Goal: Transaction & Acquisition: Book appointment/travel/reservation

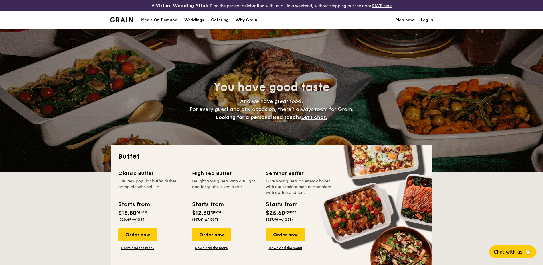
select select
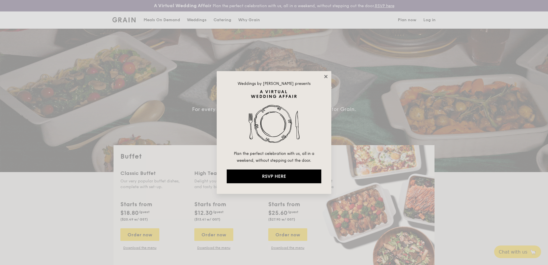
click at [326, 76] on icon at bounding box center [325, 76] width 3 height 3
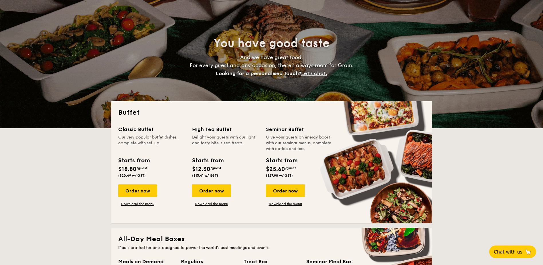
scroll to position [57, 0]
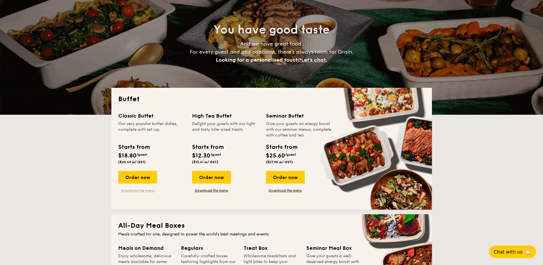
click at [130, 191] on link "Download the menu" at bounding box center [137, 190] width 39 height 5
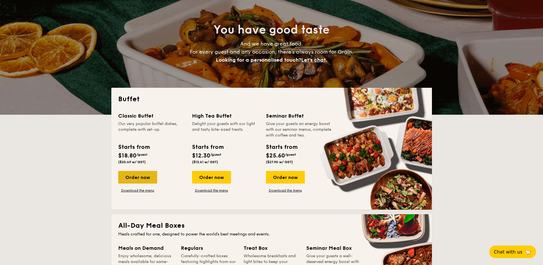
click at [135, 173] on div "Order now" at bounding box center [137, 177] width 39 height 13
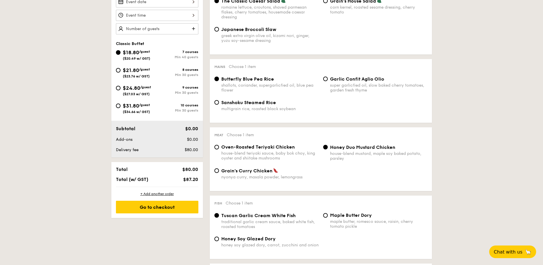
scroll to position [201, 0]
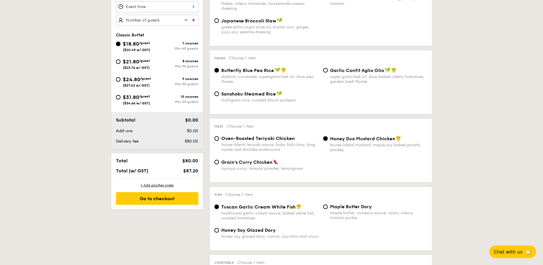
click at [266, 142] on div "Oven-Roasted Teriyaki Chicken house-blend teriyaki sauce, baby bok choy, king o…" at bounding box center [269, 144] width 97 height 16
click at [219, 141] on input "Oven-Roasted Teriyaki Chicken house-blend teriyaki sauce, baby bok choy, king o…" at bounding box center [217, 138] width 5 height 5
radio input "true"
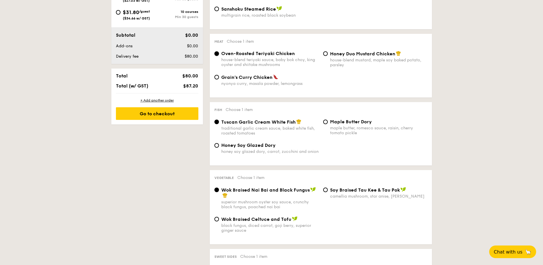
scroll to position [286, 0]
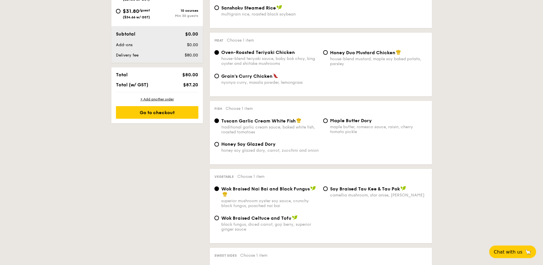
click at [335, 120] on span "Maple Butter Dory" at bounding box center [351, 120] width 42 height 5
click at [328, 120] on input "Maple Butter Dory maple butter, romesco sauce, raisin, cherry tomato pickle" at bounding box center [325, 120] width 5 height 5
radio input "true"
click at [277, 123] on span "Tuscan Garlic Cream White Fish" at bounding box center [258, 120] width 74 height 5
click at [219, 123] on input "Tuscan Garlic Cream White Fish traditional garlic cream sauce, baked white fish…" at bounding box center [217, 120] width 5 height 5
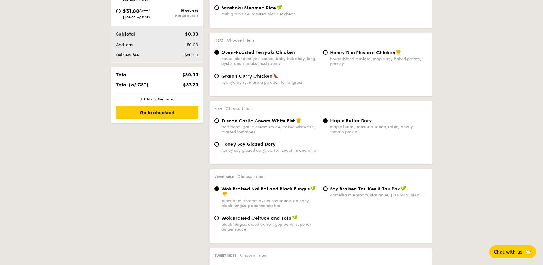
radio input "true"
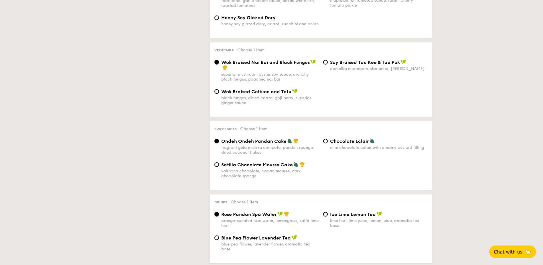
scroll to position [430, 0]
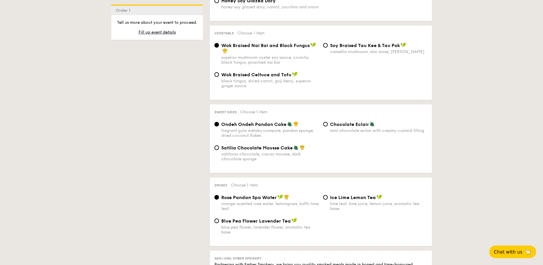
click at [282, 150] on span "Satilia Chocolate Mousse Cake" at bounding box center [257, 147] width 72 height 5
click at [219, 150] on input "Satilia Chocolate Mousse Cake valrhona chocolate, cacao mousse, dark chocolate …" at bounding box center [217, 147] width 5 height 5
radio input "true"
click at [325, 123] on input "Chocolate Eclair mini chocolate eclair with creamy custard filling" at bounding box center [325, 124] width 5 height 5
radio input "true"
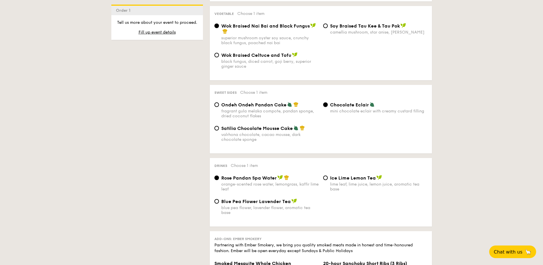
scroll to position [458, 0]
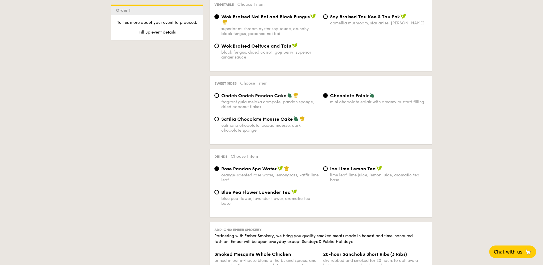
click at [275, 193] on span "Blue Pea Flower Lavender Tea" at bounding box center [256, 191] width 70 height 5
click at [219, 193] on input "Blue Pea Flower Lavender Tea blue pea flower, lavender flower, aromatic tea base" at bounding box center [217, 192] width 5 height 5
radio input "true"
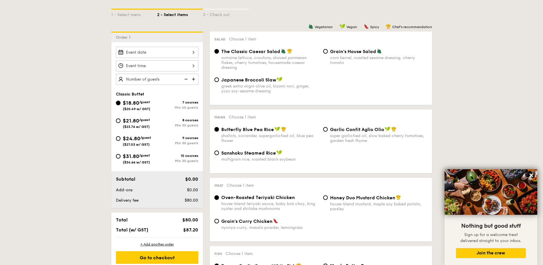
scroll to position [146, 0]
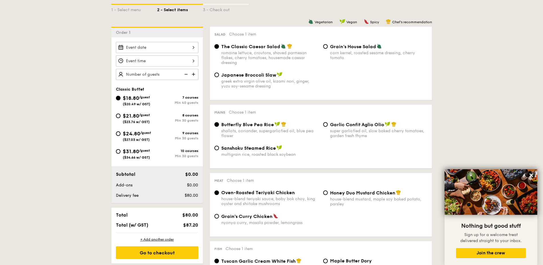
click at [195, 74] on img at bounding box center [194, 74] width 9 height 11
click at [195, 75] on img at bounding box center [194, 74] width 9 height 11
click at [195, 77] on img at bounding box center [194, 74] width 9 height 11
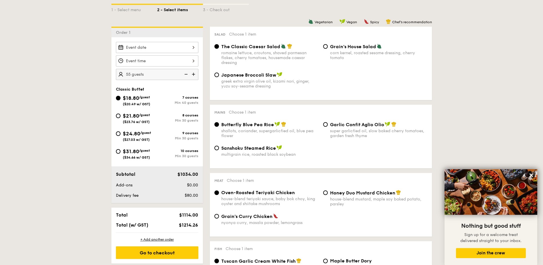
type input "60 guests"
drag, startPoint x: 64, startPoint y: 62, endPoint x: 79, endPoint y: 60, distance: 14.8
click at [162, 48] on div at bounding box center [157, 47] width 83 height 11
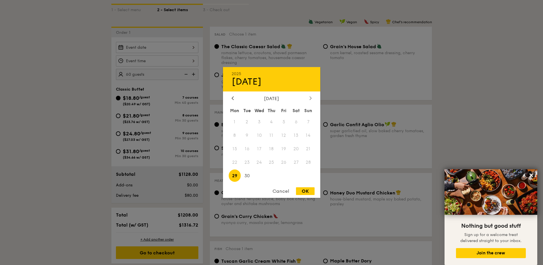
click at [312, 97] on icon at bounding box center [311, 98] width 2 height 4
click at [311, 97] on icon at bounding box center [311, 98] width 2 height 4
click at [297, 130] on span "8" at bounding box center [296, 135] width 12 height 12
click at [89, 102] on div at bounding box center [271, 132] width 543 height 265
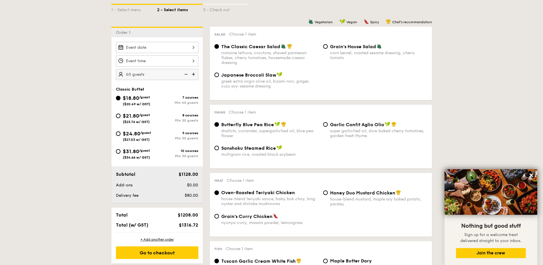
click at [146, 48] on div at bounding box center [157, 47] width 83 height 11
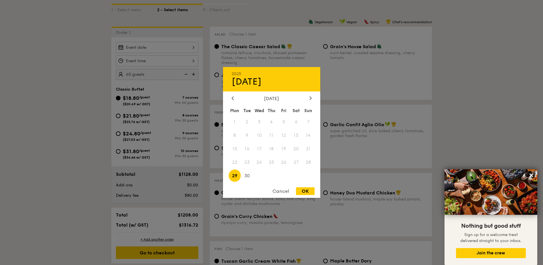
click at [304, 97] on div "[DATE]" at bounding box center [272, 98] width 80 height 5
click at [308, 98] on div "[DATE]" at bounding box center [272, 98] width 80 height 5
click at [311, 98] on icon at bounding box center [311, 97] width 2 height 3
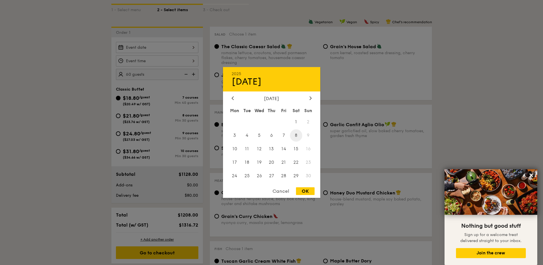
drag, startPoint x: 312, startPoint y: 98, endPoint x: 295, endPoint y: 134, distance: 39.6
click at [295, 134] on span "8" at bounding box center [296, 135] width 12 height 12
click at [301, 189] on div "OK" at bounding box center [305, 191] width 19 height 8
type input "[DATE]"
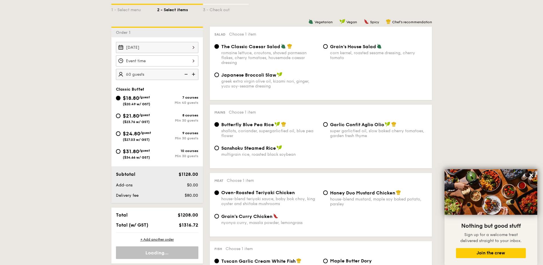
click at [152, 62] on div at bounding box center [157, 60] width 83 height 11
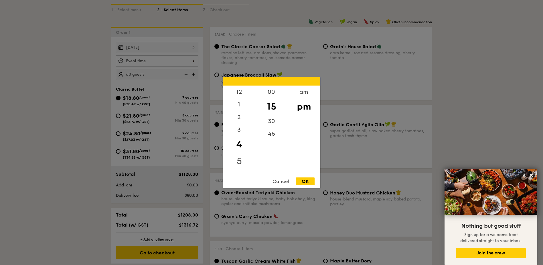
click at [238, 161] on div "5" at bounding box center [239, 161] width 32 height 17
click at [240, 170] on div "6" at bounding box center [239, 173] width 32 height 17
drag, startPoint x: 237, startPoint y: 157, endPoint x: 241, endPoint y: 173, distance: 15.9
click at [241, 173] on div "12 1 2 3 4 5 6 7 8 9 10 11" at bounding box center [239, 129] width 32 height 87
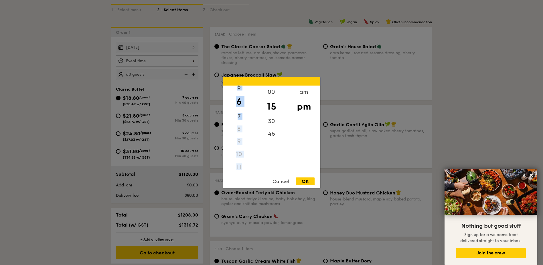
drag, startPoint x: 241, startPoint y: 173, endPoint x: 237, endPoint y: 101, distance: 71.4
click at [237, 101] on div "6" at bounding box center [239, 101] width 32 height 17
click at [239, 101] on div "6" at bounding box center [239, 101] width 32 height 17
click at [268, 92] on div "00" at bounding box center [272, 94] width 32 height 17
click at [301, 179] on div "OK" at bounding box center [305, 181] width 19 height 8
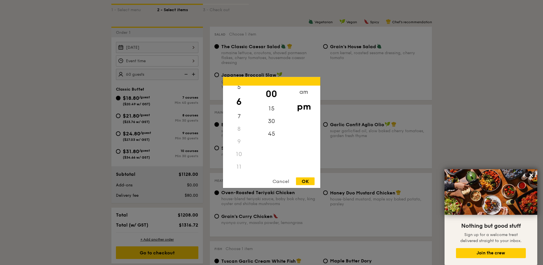
type input "6:00PM"
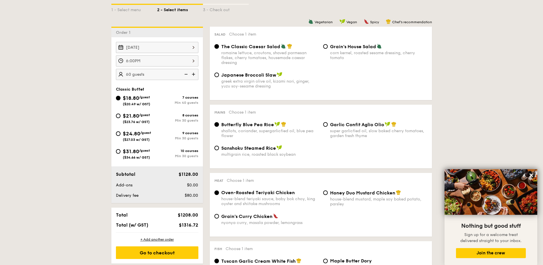
click at [118, 116] on input "$21.80 /guest ($23.76 w/ GST) 8 courses Min 30 guests" at bounding box center [118, 115] width 5 height 5
radio input "true"
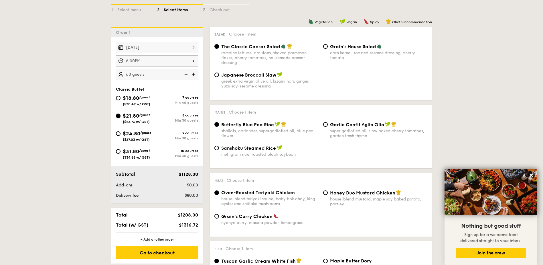
radio input "true"
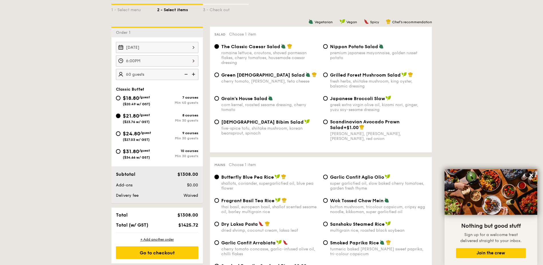
click at [342, 46] on span "Nippon Potato Salad" at bounding box center [354, 46] width 48 height 5
click at [328, 46] on input "Nippon Potato Salad premium japanese mayonnaise, golden russet potato" at bounding box center [325, 46] width 5 height 5
radio input "true"
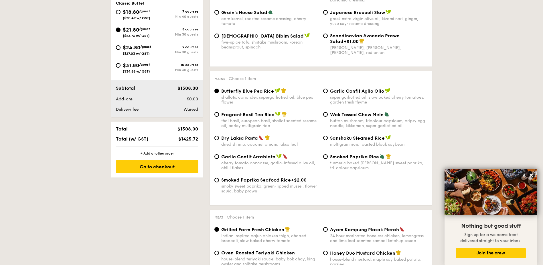
scroll to position [261, 0]
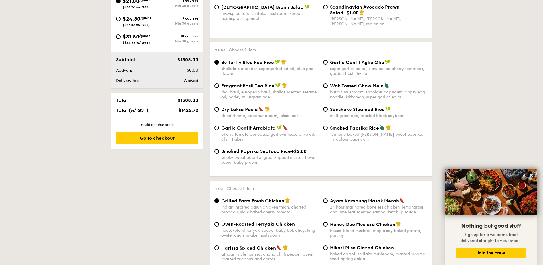
click at [150, 34] on span "/guest" at bounding box center [144, 36] width 11 height 4
click at [121, 34] on input "$31.80 /guest ($34.66 w/ GST) 10 courses Min 30 guests" at bounding box center [118, 36] width 5 height 5
radio input "true"
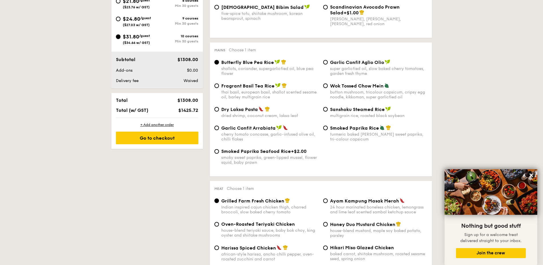
radio input "true"
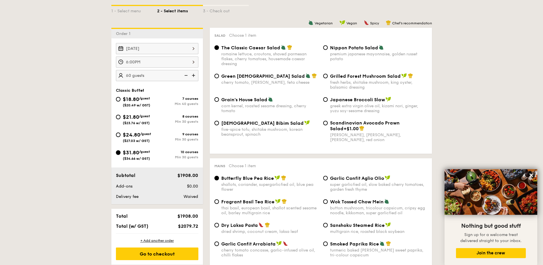
scroll to position [139, 0]
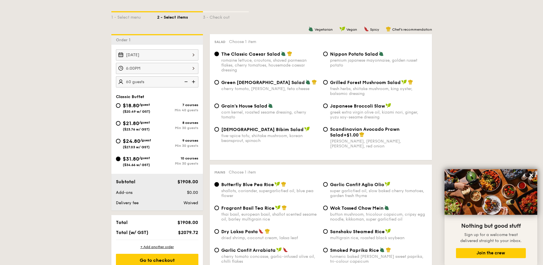
click at [128, 143] on span "$24.80" at bounding box center [131, 141] width 17 height 6
click at [121, 143] on input "$24.80 /guest ($27.03 w/ GST) 9 courses Min 30 guests" at bounding box center [118, 141] width 5 height 5
radio input "true"
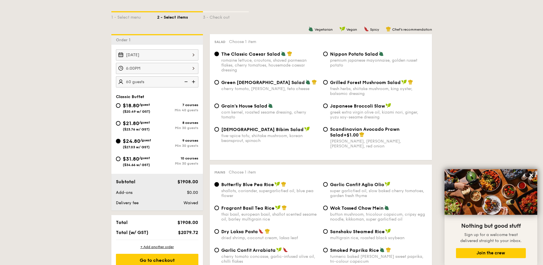
radio input "true"
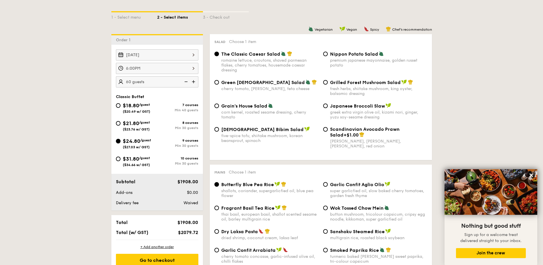
radio input "true"
click at [131, 122] on span "$21.80" at bounding box center [131, 123] width 16 height 6
click at [121, 122] on input "$21.80 /guest ($23.76 w/ GST) 8 courses Min 30 guests" at bounding box center [118, 123] width 5 height 5
radio input "true"
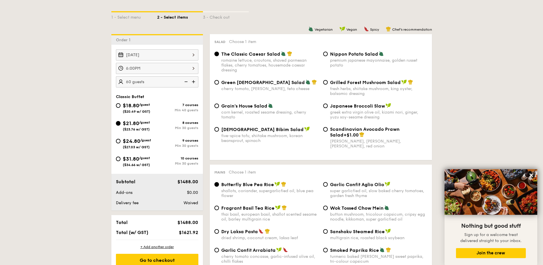
radio input "true"
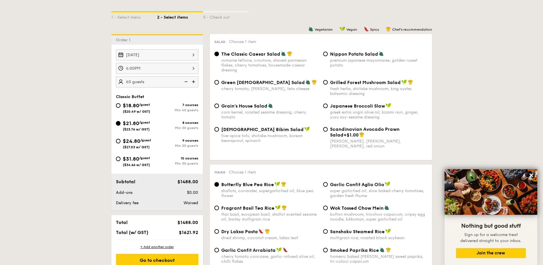
radio input "true"
click at [334, 54] on span "Nippon Potato Salad" at bounding box center [354, 53] width 48 height 5
click at [328, 54] on input "Nippon Potato Salad premium japanese mayonnaise, golden russet potato" at bounding box center [325, 54] width 5 height 5
radio input "true"
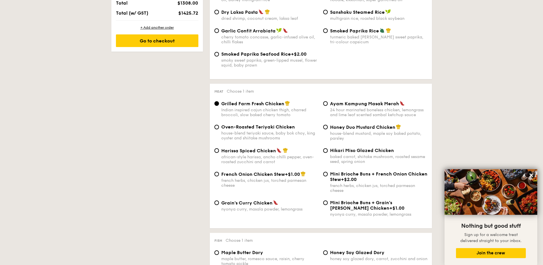
scroll to position [368, 0]
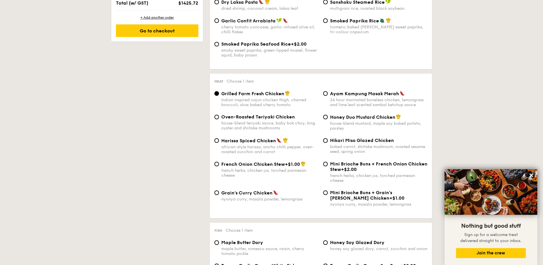
click at [346, 95] on span "Ayam Kampung Masak Merah" at bounding box center [364, 93] width 69 height 5
click at [328, 95] on input "Ayam Kampung Masak Merah 24 hour marinated boneless chicken, lemongrass and lim…" at bounding box center [325, 93] width 5 height 5
radio input "true"
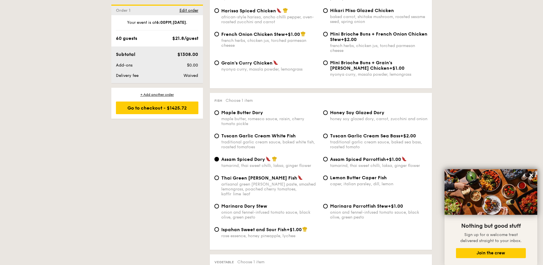
scroll to position [511, 0]
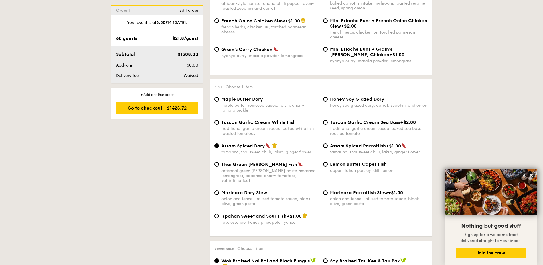
click at [344, 96] on span "Honey Soy Glazed Dory" at bounding box center [357, 98] width 54 height 5
click at [328, 97] on input "Honey Soy Glazed Dory honey soy glazed dory, carrot, zucchini and onion" at bounding box center [325, 99] width 5 height 5
radio input "true"
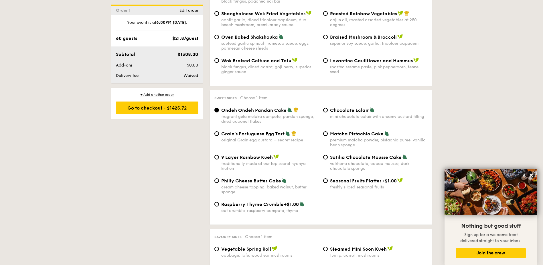
scroll to position [798, 0]
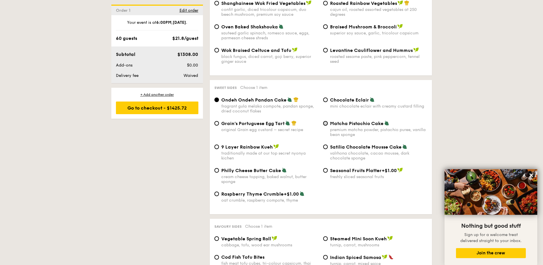
click at [327, 121] on input "Matcha Pistachio Cake premium matcha powder, pistachio puree, vanilla bean spon…" at bounding box center [325, 123] width 5 height 5
radio input "true"
click at [242, 144] on span "9 Layer Rainbow Kueh" at bounding box center [247, 146] width 52 height 5
click at [219, 144] on input "9 Layer Rainbow Kueh traditionally made at our top secret nyonya kichen" at bounding box center [217, 146] width 5 height 5
radio input "true"
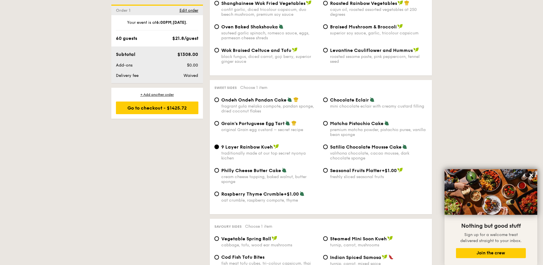
click at [345, 97] on span "Chocolate Eclair" at bounding box center [349, 99] width 39 height 5
click at [328, 97] on input "Chocolate Eclair mini chocolate eclair with creamy custard filling" at bounding box center [325, 99] width 5 height 5
radio input "true"
click at [274, 98] on div "Ondeh Ondeh Pandan Cake fragrant [PERSON_NAME] melaka compote, pandan sponge, d…" at bounding box center [269, 105] width 97 height 17
click at [219, 98] on input "Ondeh Ondeh Pandan Cake fragrant [PERSON_NAME] melaka compote, pandan sponge, d…" at bounding box center [217, 99] width 5 height 5
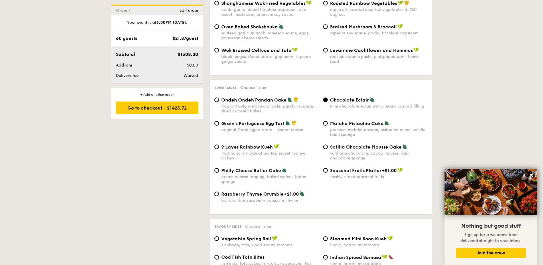
radio input "true"
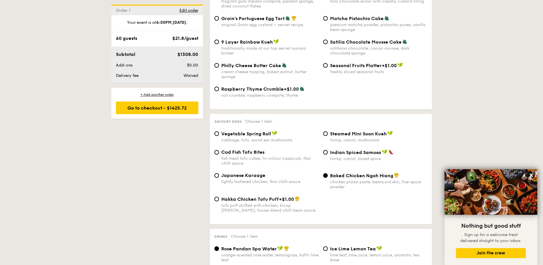
scroll to position [912, 0]
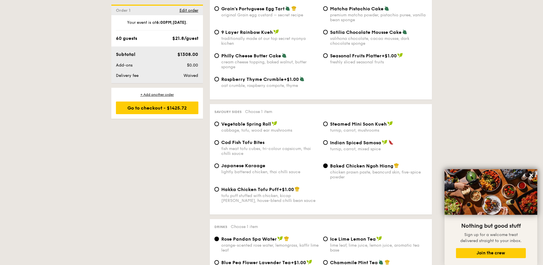
click at [265, 121] on span "Vegetable Spring Roll" at bounding box center [246, 123] width 50 height 5
click at [219, 121] on input "Vegetable Spring Roll cabbage, tofu, wood ear mushrooms" at bounding box center [217, 123] width 5 height 5
radio input "true"
click at [352, 146] on div "turnip, carrot, mixed spice" at bounding box center [378, 148] width 97 height 5
click at [328, 145] on input "Indian Spiced Samosa turnip, carrot, mixed spice" at bounding box center [325, 142] width 5 height 5
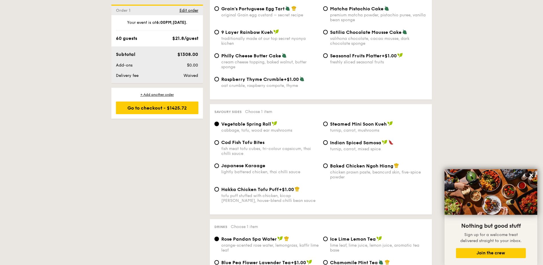
radio input "true"
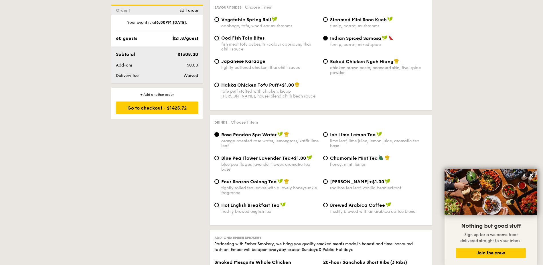
scroll to position [1027, 0]
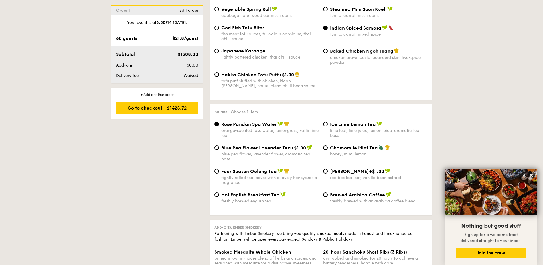
click at [249, 168] on span "Four Season Oolong Tea" at bounding box center [249, 170] width 56 height 5
click at [219, 169] on input "Four Season Oolong Tea tightly rolled tea leaves with a lovely honeysuckle frag…" at bounding box center [217, 171] width 5 height 5
radio input "true"
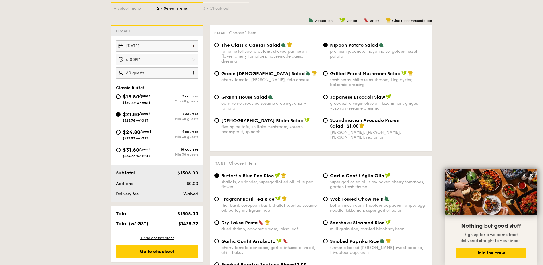
scroll to position [150, 0]
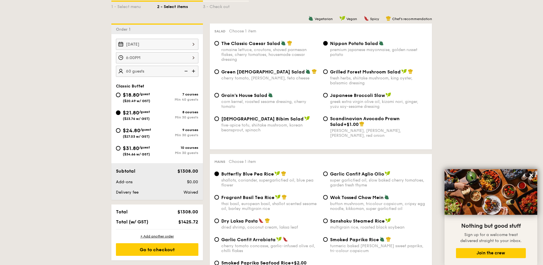
click at [195, 71] on img at bounding box center [194, 71] width 9 height 11
click at [185, 71] on img at bounding box center [185, 71] width 9 height 11
type input "70 guests"
